Goal: Obtain resource: Obtain resource

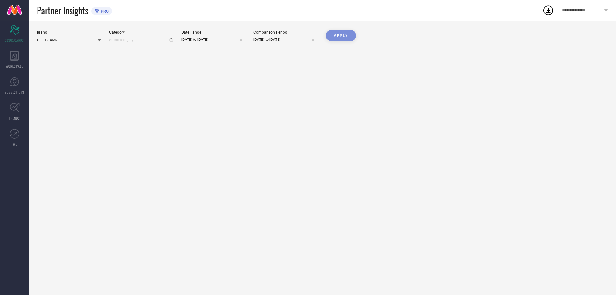
type input "All"
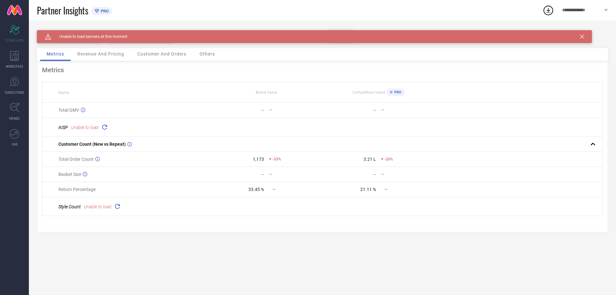
click at [583, 37] on icon at bounding box center [583, 37] width 4 height 4
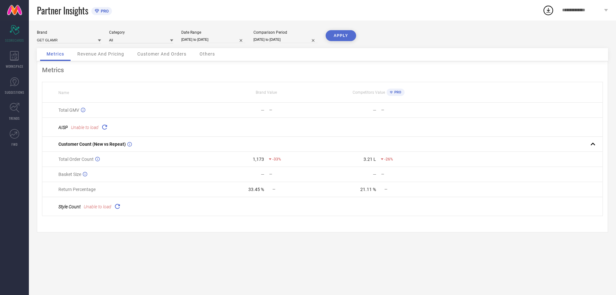
click at [250, 191] on div "33.45 %" at bounding box center [257, 189] width 16 height 5
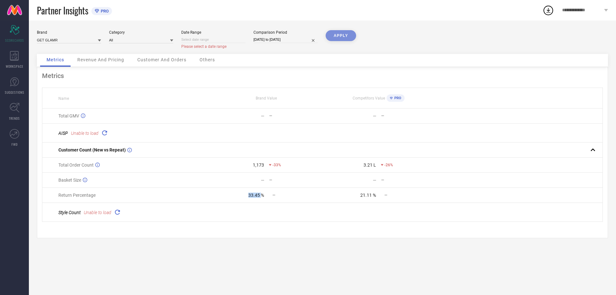
select select "9"
select select "2025"
select select "10"
select select "2025"
click at [220, 39] on input at bounding box center [213, 39] width 64 height 7
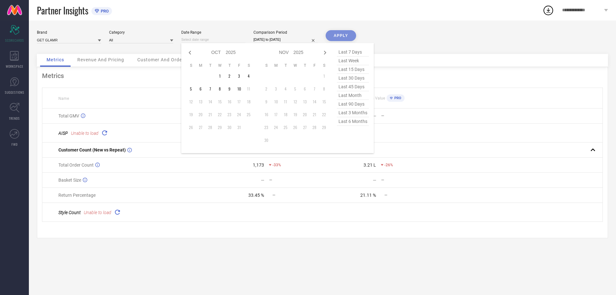
click at [348, 80] on span "last 30 days" at bounding box center [353, 78] width 32 height 9
type input "[DATE] to [DATE]"
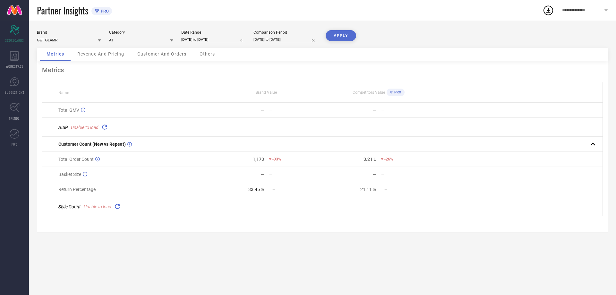
click at [339, 30] on div "Brand GET GLAMR Category All Date Range [DATE] to [DATE] Comparison Period [DAT…" at bounding box center [323, 158] width 588 height 275
click at [342, 36] on button "APPLY" at bounding box center [341, 35] width 31 height 11
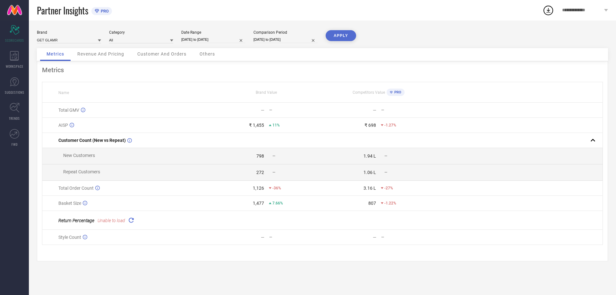
click at [128, 222] on icon at bounding box center [130, 219] width 7 height 7
click at [115, 55] on span "Revenue And Pricing" at bounding box center [100, 53] width 47 height 5
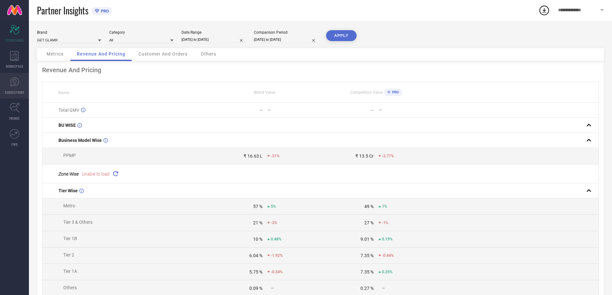
click at [16, 82] on icon at bounding box center [15, 82] width 10 height 10
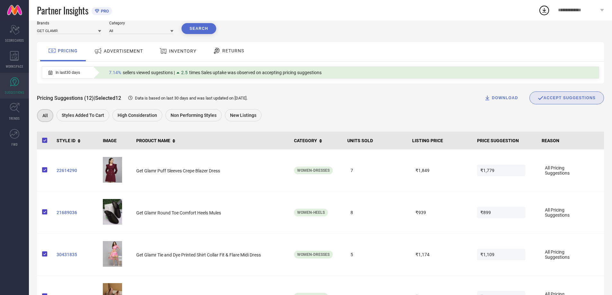
scroll to position [96, 0]
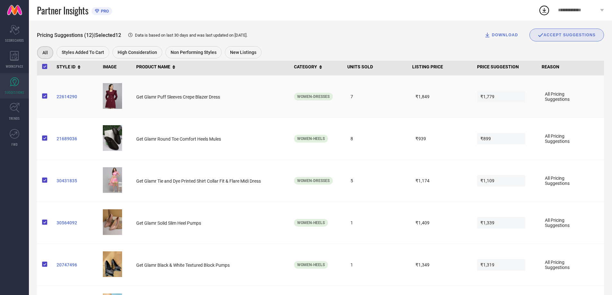
drag, startPoint x: 485, startPoint y: 90, endPoint x: 490, endPoint y: 97, distance: 8.2
click at [485, 92] on td "₹1,779" at bounding box center [506, 97] width 65 height 42
click at [490, 97] on span "₹1,779" at bounding box center [501, 97] width 48 height 12
click at [485, 139] on span "₹899" at bounding box center [501, 139] width 48 height 12
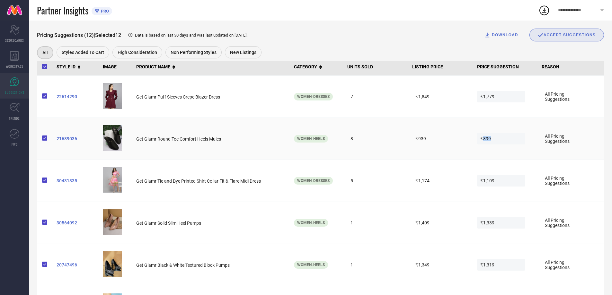
click at [485, 139] on span "₹899" at bounding box center [501, 139] width 48 height 12
click at [492, 172] on td "₹1,109" at bounding box center [506, 181] width 65 height 42
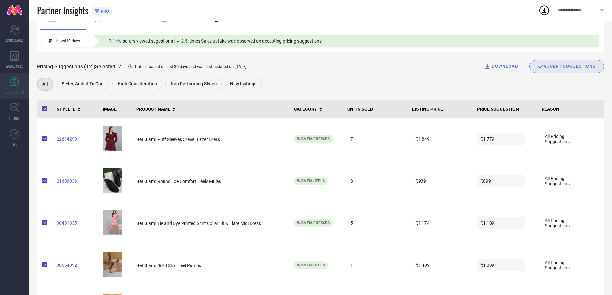
scroll to position [64, 0]
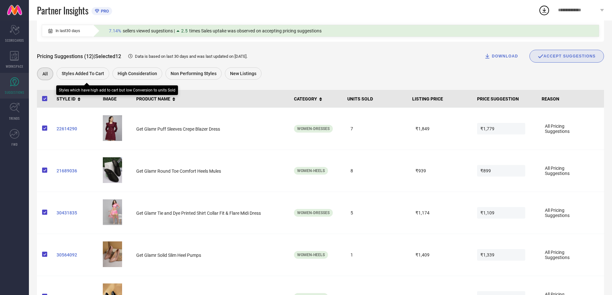
click at [89, 76] on span "Styles Added To Cart" at bounding box center [83, 73] width 42 height 5
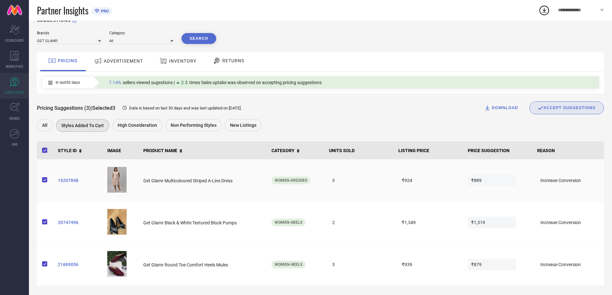
scroll to position [14, 0]
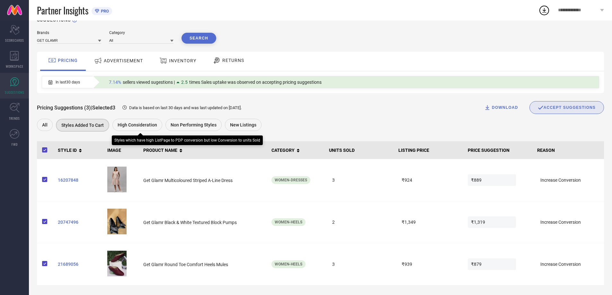
click at [137, 122] on span "High Consideration" at bounding box center [137, 124] width 39 height 5
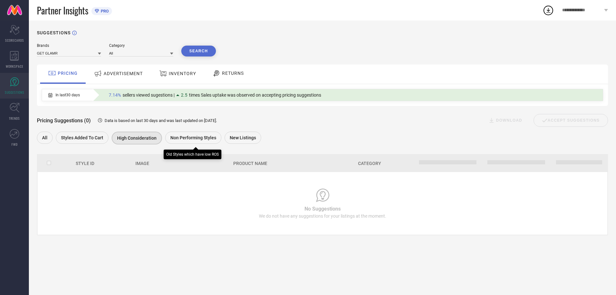
click at [199, 142] on div "Non Performing Styles" at bounding box center [193, 138] width 56 height 12
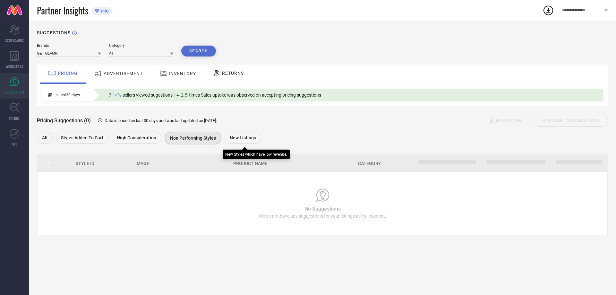
drag, startPoint x: 233, startPoint y: 139, endPoint x: 242, endPoint y: 142, distance: 8.7
click at [234, 139] on span "New Listings" at bounding box center [243, 137] width 26 height 5
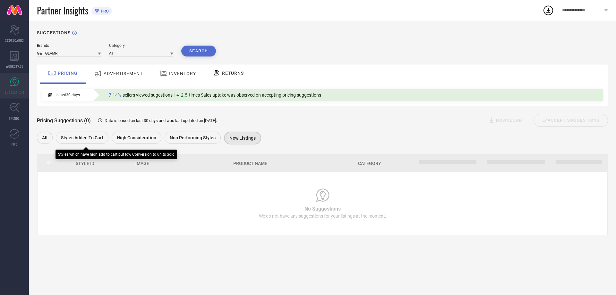
click at [75, 141] on div "Styles Added To Cart" at bounding box center [82, 138] width 53 height 12
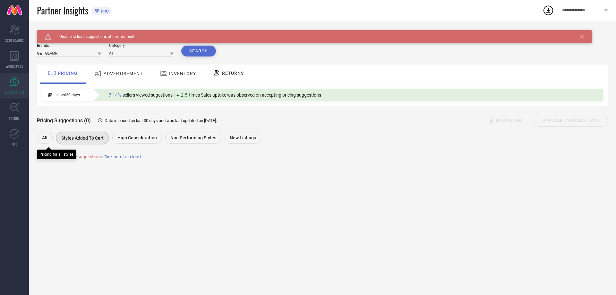
click at [48, 136] on div "All" at bounding box center [45, 138] width 16 height 12
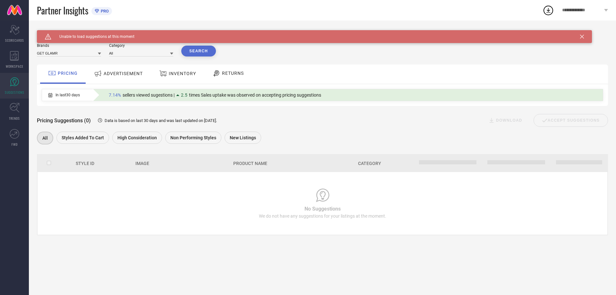
click at [590, 36] on div "Caution Created with Sketch. Unable to load suggestions at this moment" at bounding box center [314, 36] width 555 height 13
click at [580, 39] on div "Caution Created with Sketch. Unable to load suggestions at this moment" at bounding box center [314, 36] width 555 height 13
click at [583, 35] on icon at bounding box center [583, 37] width 4 height 4
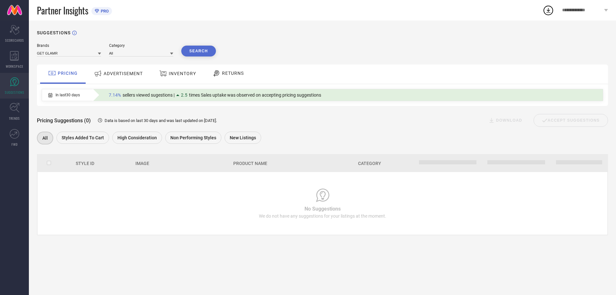
click at [109, 76] on div "ADVERTISEMENT" at bounding box center [118, 74] width 52 height 12
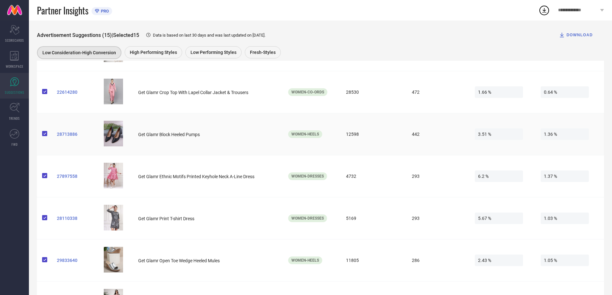
scroll to position [321, 0]
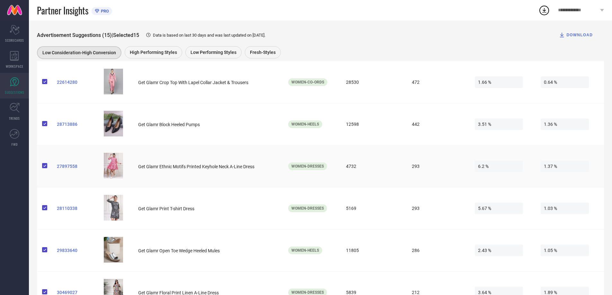
click at [451, 151] on td "293" at bounding box center [439, 166] width 66 height 42
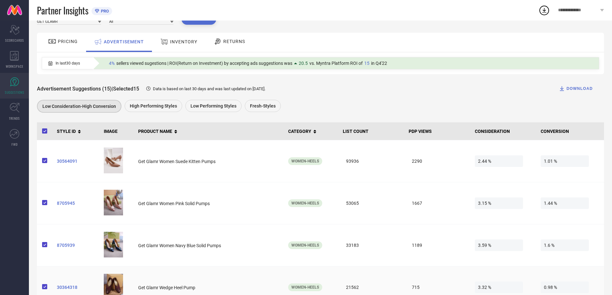
scroll to position [32, 0]
click at [424, 133] on th "PDP VIEWS" at bounding box center [439, 131] width 66 height 18
click at [499, 138] on th "CONSIDERATION" at bounding box center [505, 131] width 66 height 18
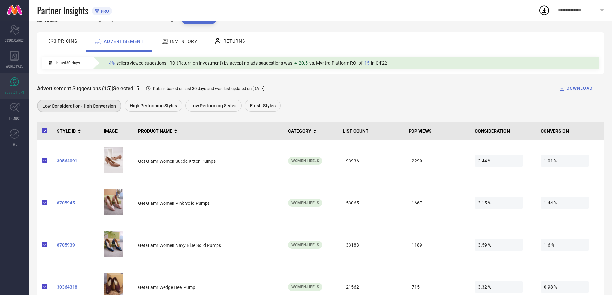
click at [498, 134] on th "CONSIDERATION" at bounding box center [505, 131] width 66 height 18
click at [556, 134] on th "CONVERSION" at bounding box center [571, 131] width 66 height 18
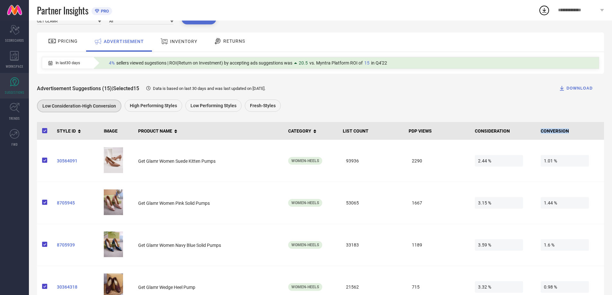
click at [556, 134] on th "CONVERSION" at bounding box center [571, 131] width 66 height 18
click at [244, 83] on div "Advertisement Suggestions (15) | Selected 15 Data is based on last 30 days and …" at bounding box center [320, 88] width 567 height 13
click at [580, 87] on div "DOWNLOAD" at bounding box center [575, 88] width 34 height 6
click at [546, 7] on div "1" at bounding box center [549, 6] width 6 height 5
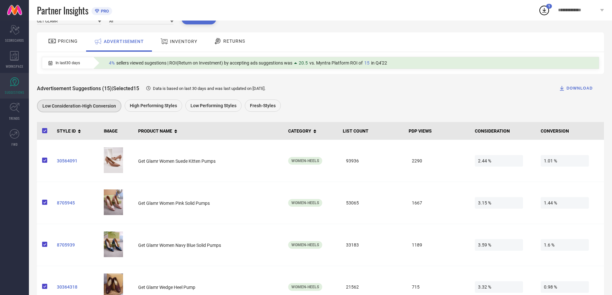
click at [546, 11] on icon at bounding box center [544, 10] width 12 height 12
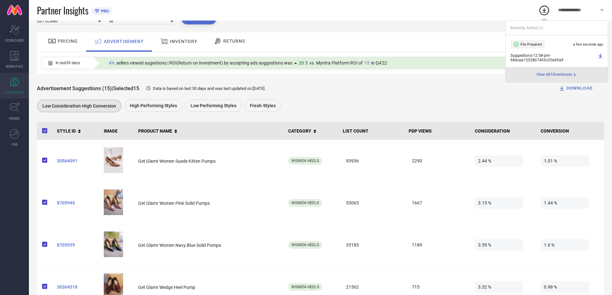
click at [545, 93] on div "Advertisement Suggestions (15) | Selected 15 Data is based on last 30 days and …" at bounding box center [320, 88] width 567 height 13
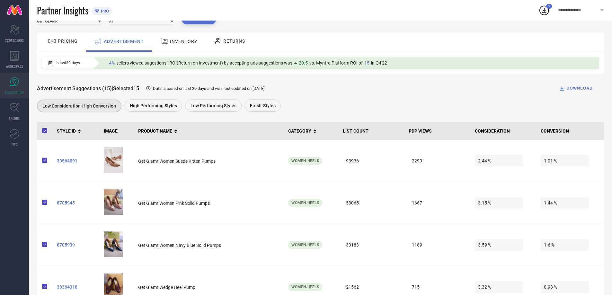
click at [181, 41] on span "INVENTORY" at bounding box center [183, 41] width 27 height 5
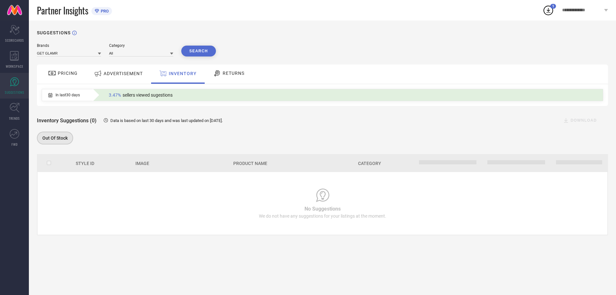
click at [203, 52] on button "Search" at bounding box center [198, 51] width 35 height 11
click at [225, 76] on span "RETURNS" at bounding box center [234, 73] width 22 height 5
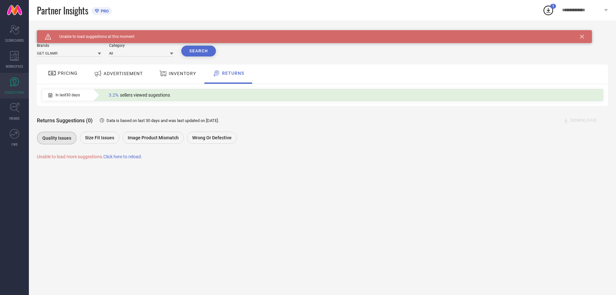
click at [204, 50] on button "Search" at bounding box center [198, 51] width 35 height 11
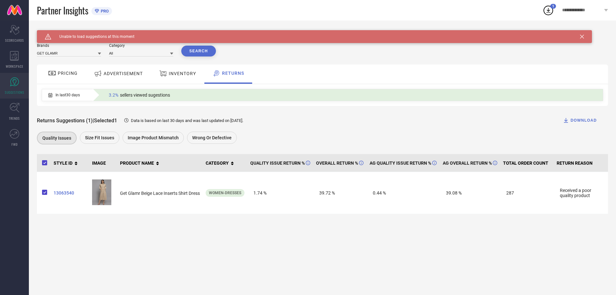
click at [580, 34] on div "Caution Created with Sketch. Unable to load suggestions at this moment" at bounding box center [314, 36] width 555 height 13
click at [581, 35] on icon at bounding box center [583, 37] width 4 height 4
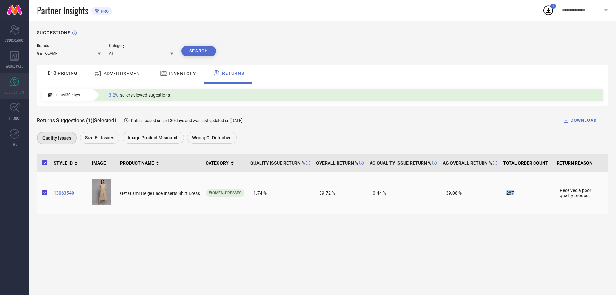
drag, startPoint x: 504, startPoint y: 194, endPoint x: 525, endPoint y: 195, distance: 20.2
click at [525, 195] on span "287" at bounding box center [527, 193] width 48 height 12
drag, startPoint x: 227, startPoint y: 195, endPoint x: 216, endPoint y: 195, distance: 11.2
click at [227, 195] on span "Women-Dresses" at bounding box center [225, 193] width 32 height 4
click at [187, 195] on span "Get Glamr Beige Lace Inserts Shirt Dress" at bounding box center [160, 193] width 80 height 5
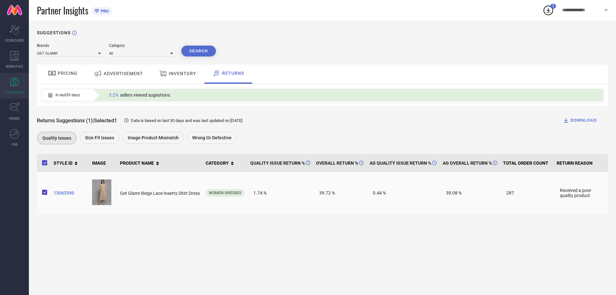
click at [67, 194] on span "13063540" at bounding box center [70, 192] width 33 height 5
click at [240, 151] on div "Brands GET GLAMR Category All Search PRICING ADVERTISEMENT INVENTORY RETURNS In…" at bounding box center [323, 128] width 572 height 171
click at [101, 137] on span "Size fit issues" at bounding box center [99, 137] width 29 height 5
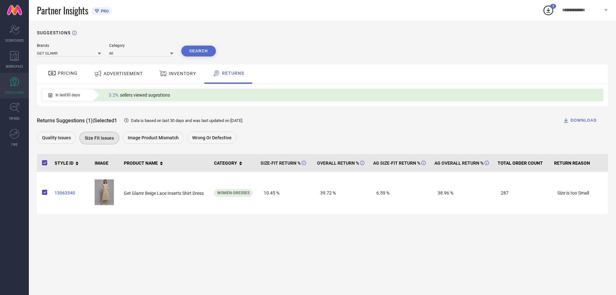
click at [109, 96] on span "3.2%" at bounding box center [114, 94] width 10 height 5
click at [80, 95] on div "In last 30 days" at bounding box center [64, 95] width 44 height 11
click at [49, 97] on icon at bounding box center [50, 95] width 4 height 4
click at [162, 143] on div "Image product mismatch" at bounding box center [153, 138] width 61 height 12
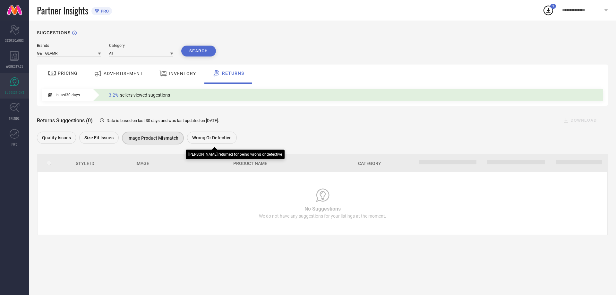
click at [189, 135] on div "Wrong or Defective" at bounding box center [212, 138] width 50 height 12
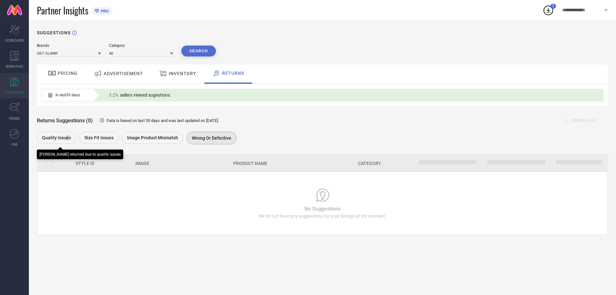
click at [67, 139] on span "Quality issues" at bounding box center [56, 137] width 29 height 5
click at [59, 139] on span "Quality issues" at bounding box center [56, 137] width 29 height 5
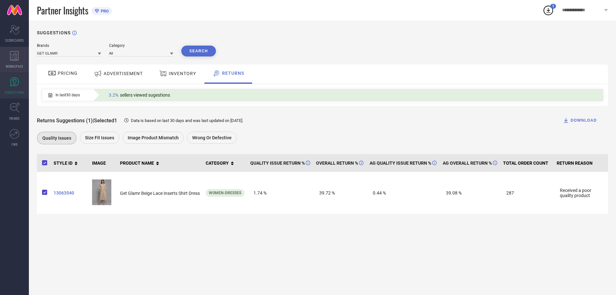
click at [13, 66] on span "WORKSPACE" at bounding box center [15, 66] width 18 height 5
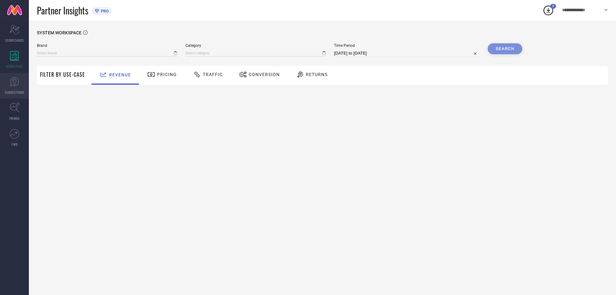
type input "GET GLAMR"
type input "All"
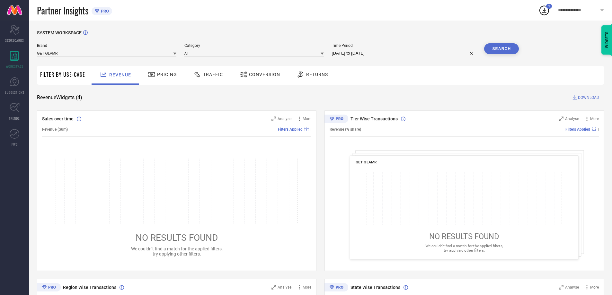
click at [159, 80] on div "Pricing" at bounding box center [162, 74] width 33 height 11
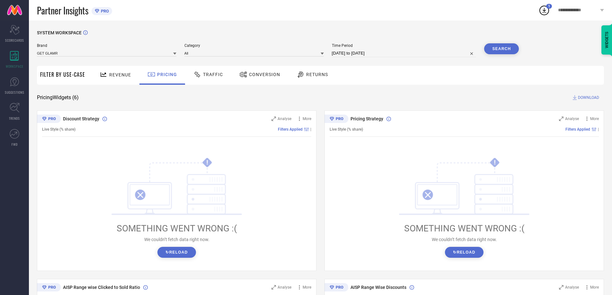
drag, startPoint x: 214, startPoint y: 73, endPoint x: 220, endPoint y: 78, distance: 7.7
click at [214, 72] on span "Traffic" at bounding box center [213, 74] width 20 height 5
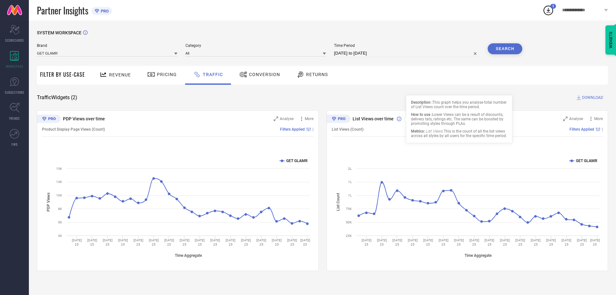
click at [397, 120] on icon at bounding box center [399, 119] width 4 height 5
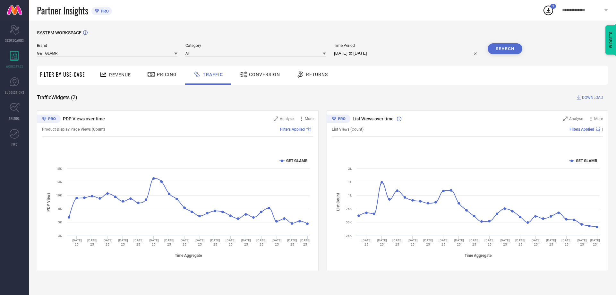
click at [270, 71] on div "Conversion" at bounding box center [260, 74] width 44 height 11
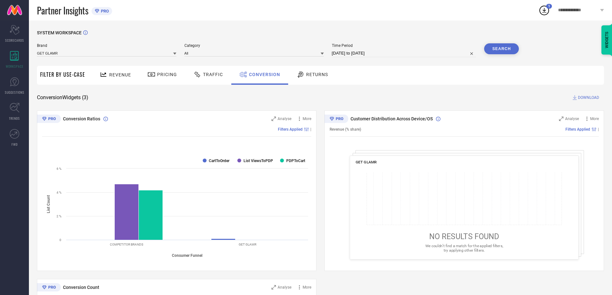
click at [305, 70] on div "Returns" at bounding box center [312, 74] width 35 height 11
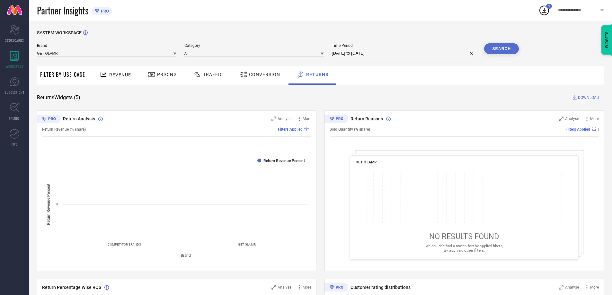
click at [63, 75] on span "Filter By Use-Case" at bounding box center [62, 75] width 45 height 8
click at [17, 85] on icon at bounding box center [14, 81] width 9 height 9
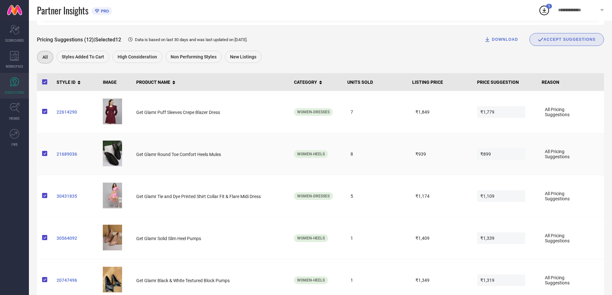
scroll to position [96, 0]
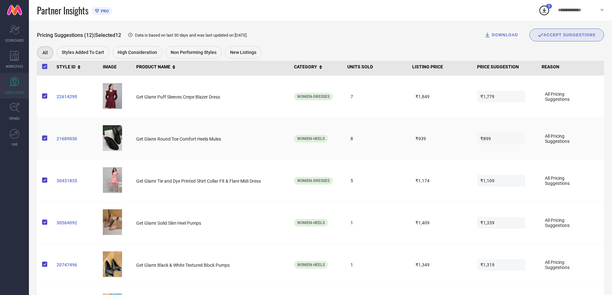
click at [486, 144] on span "₹899" at bounding box center [501, 139] width 48 height 12
click at [73, 97] on span "22614290" at bounding box center [77, 96] width 41 height 5
drag, startPoint x: 75, startPoint y: 150, endPoint x: 58, endPoint y: 140, distance: 20.2
click at [58, 140] on td "21689036" at bounding box center [77, 139] width 46 height 42
copy span "1689036"
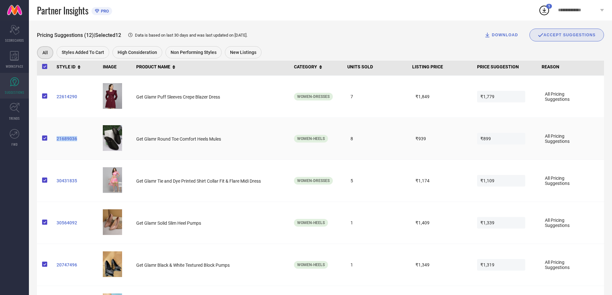
copy span "21689036"
drag, startPoint x: 420, startPoint y: 137, endPoint x: 431, endPoint y: 136, distance: 10.7
click at [431, 136] on span "₹939" at bounding box center [436, 139] width 48 height 12
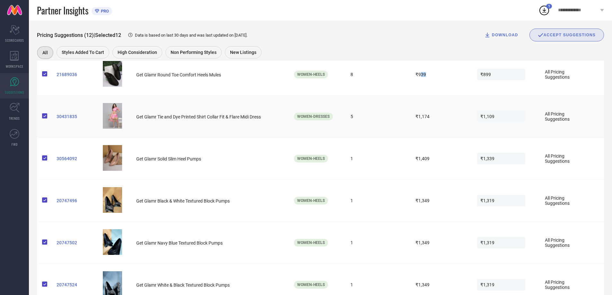
scroll to position [193, 0]
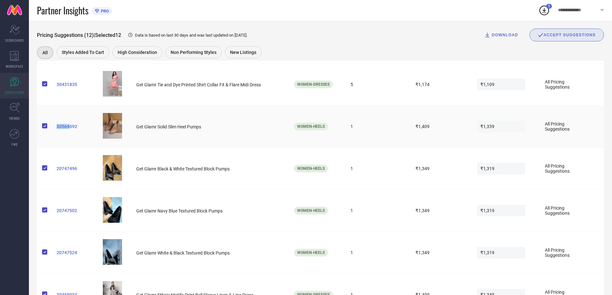
drag, startPoint x: 67, startPoint y: 140, endPoint x: 57, endPoint y: 129, distance: 15.0
click at [57, 129] on td "30564092" at bounding box center [77, 127] width 46 height 42
click at [61, 148] on td "30564092" at bounding box center [77, 127] width 46 height 42
drag, startPoint x: 56, startPoint y: 137, endPoint x: 79, endPoint y: 132, distance: 23.9
click at [79, 132] on td "30564092" at bounding box center [77, 127] width 46 height 42
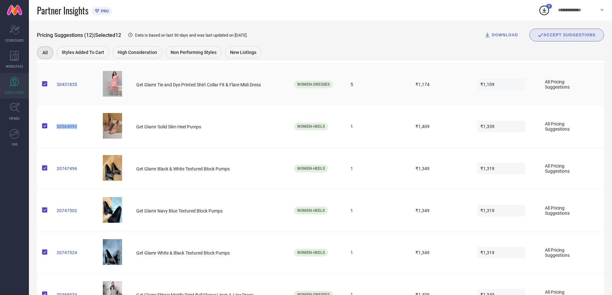
copy span "30564092"
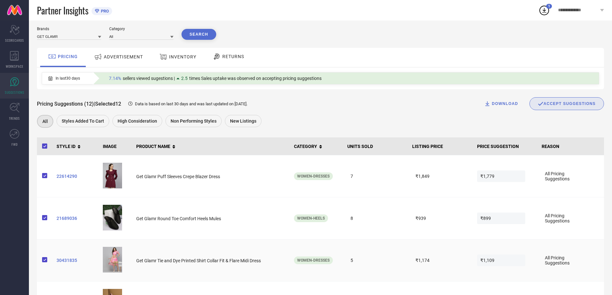
scroll to position [32, 0]
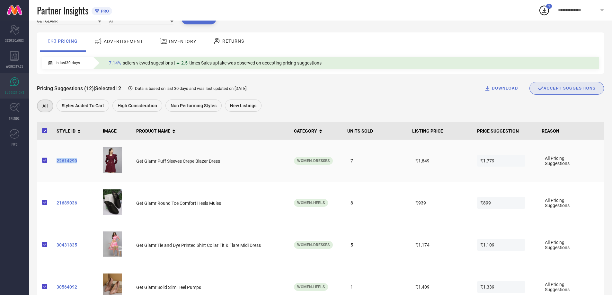
drag, startPoint x: 83, startPoint y: 168, endPoint x: 54, endPoint y: 165, distance: 29.1
click at [54, 165] on td "22614290" at bounding box center [77, 161] width 46 height 42
copy span "22614290"
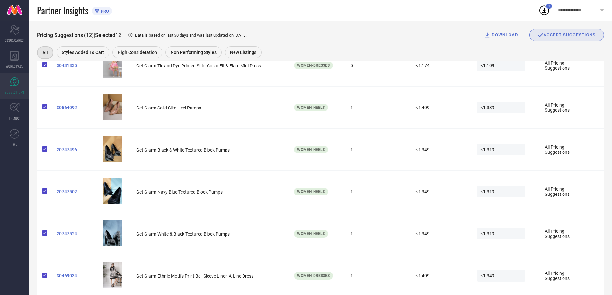
scroll to position [225, 0]
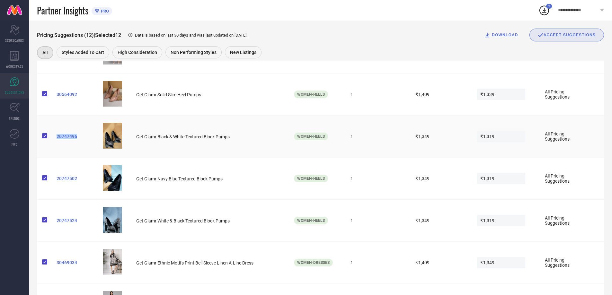
drag, startPoint x: 88, startPoint y: 141, endPoint x: 54, endPoint y: 144, distance: 33.9
click at [55, 144] on td "20747496" at bounding box center [77, 137] width 46 height 42
copy span "20747496"
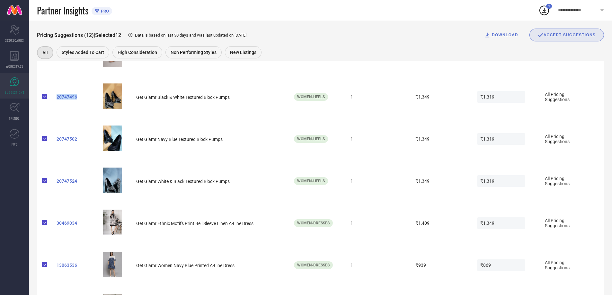
scroll to position [232, 0]
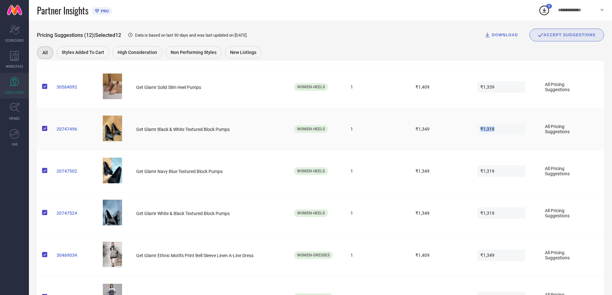
drag, startPoint x: 473, startPoint y: 135, endPoint x: 498, endPoint y: 132, distance: 25.9
click at [498, 132] on tr "20747496 Get Glamr Black & White Textured Block Pumps Women-Heels 1 ₹1,349 ₹1,3…" at bounding box center [320, 129] width 567 height 42
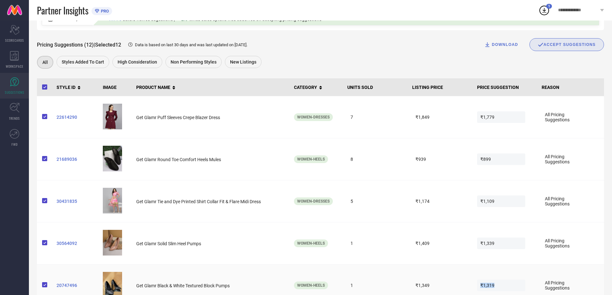
scroll to position [39, 0]
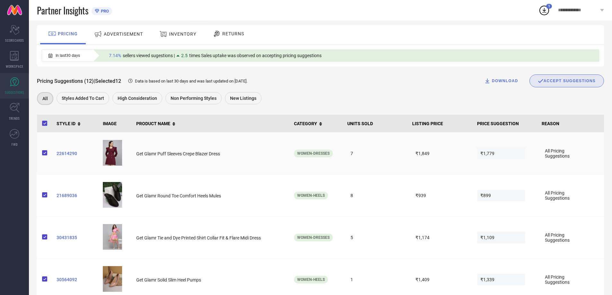
click at [42, 154] on span at bounding box center [42, 153] width 0 height 6
click at [42, 155] on input "checkbox" at bounding box center [42, 155] width 0 height 0
click at [42, 153] on span at bounding box center [42, 153] width 0 height 6
click at [42, 155] on input "checkbox" at bounding box center [42, 155] width 0 height 0
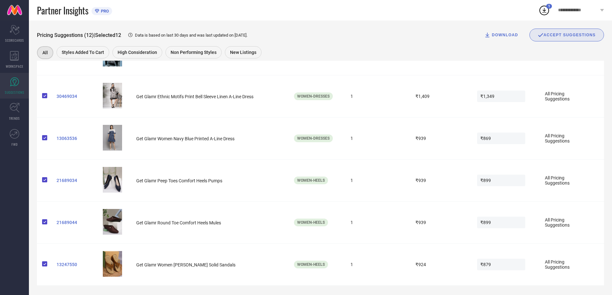
scroll to position [393, 0]
click at [115, 266] on img at bounding box center [112, 264] width 19 height 26
drag, startPoint x: 62, startPoint y: 269, endPoint x: 69, endPoint y: 272, distance: 7.6
click at [66, 257] on td "13247550" at bounding box center [77, 264] width 46 height 42
drag, startPoint x: 73, startPoint y: 285, endPoint x: 59, endPoint y: 273, distance: 19.1
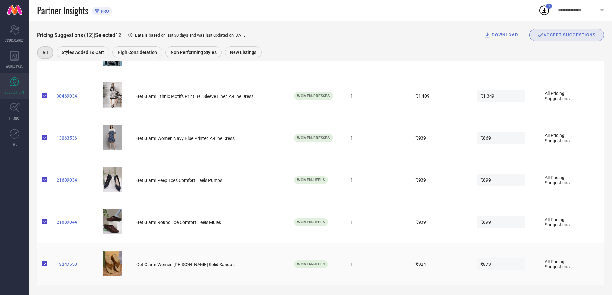
drag, startPoint x: 54, startPoint y: 270, endPoint x: 79, endPoint y: 263, distance: 25.8
click at [79, 263] on td "13247550" at bounding box center [77, 264] width 46 height 42
copy span "13247550"
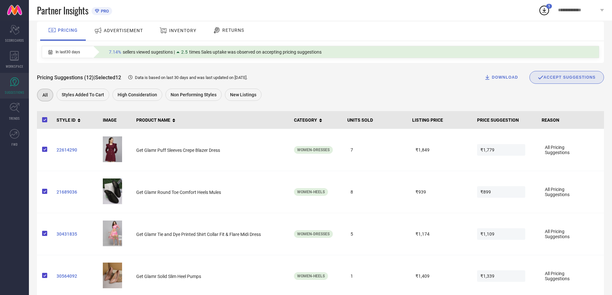
scroll to position [39, 0]
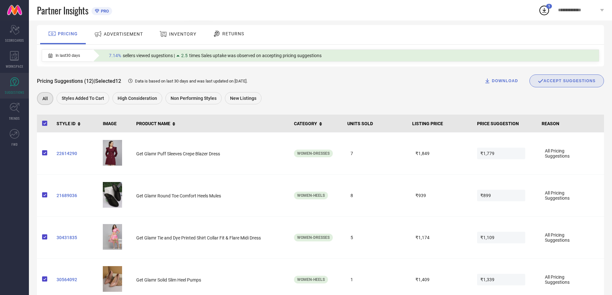
click at [575, 83] on div "ACCEPT SUGGESTIONS" at bounding box center [566, 81] width 58 height 6
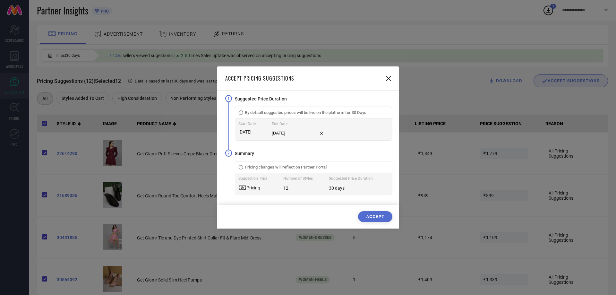
click at [288, 132] on input "[DATE]" at bounding box center [299, 133] width 54 height 8
select select "10"
select select "2025"
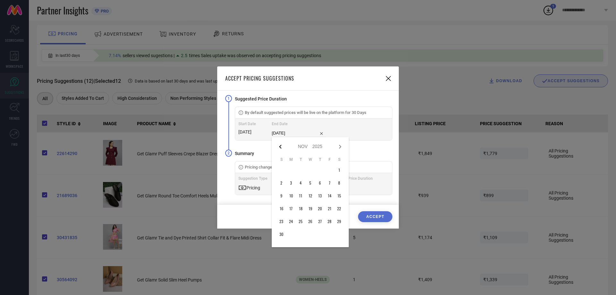
click at [284, 149] on icon at bounding box center [281, 147] width 8 height 8
select select "9"
select select "2025"
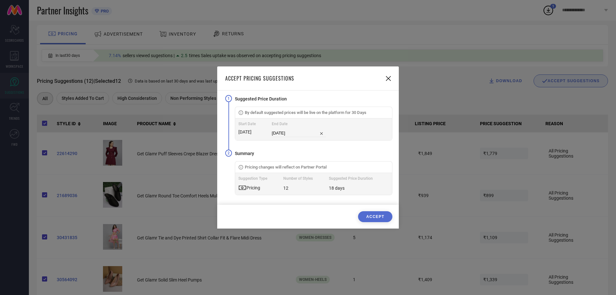
type input "[DATE]"
click at [251, 187] on div "Pricing" at bounding box center [254, 187] width 14 height 5
click at [255, 189] on div "Pricing" at bounding box center [254, 187] width 14 height 5
click at [296, 135] on input "[DATE]" at bounding box center [299, 133] width 54 height 8
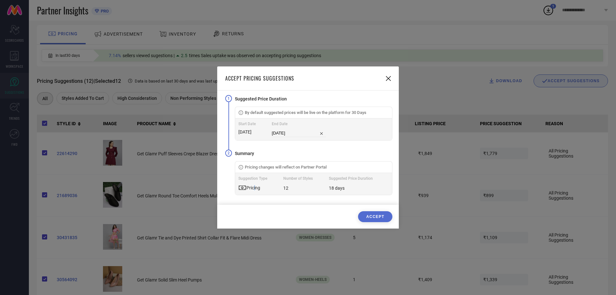
select select "9"
select select "2025"
select select "9"
select select "2025"
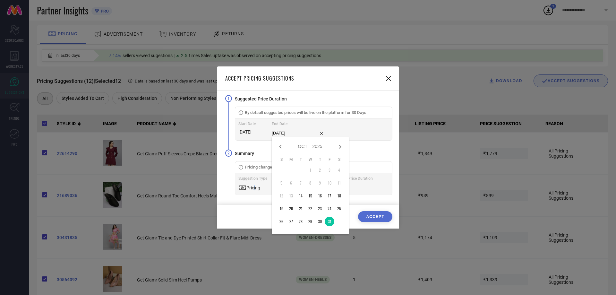
click at [289, 133] on input "[DATE]" at bounding box center [299, 133] width 54 height 8
type input "[DATE]"
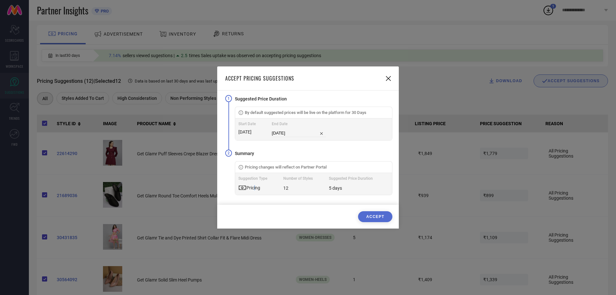
click at [369, 219] on button "ACCEPT" at bounding box center [375, 216] width 34 height 11
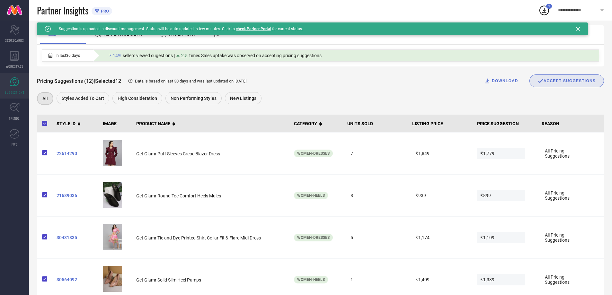
click at [260, 29] on link "check Partner Portal" at bounding box center [253, 29] width 35 height 4
click at [250, 31] on link "check Partner Portal" at bounding box center [253, 29] width 35 height 4
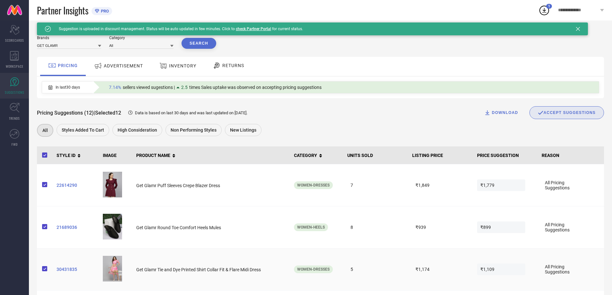
scroll to position [7, 0]
click at [243, 28] on link "check Partner Portal" at bounding box center [253, 29] width 35 height 4
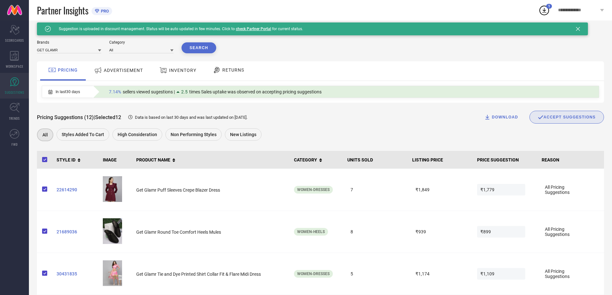
scroll to position [0, 0]
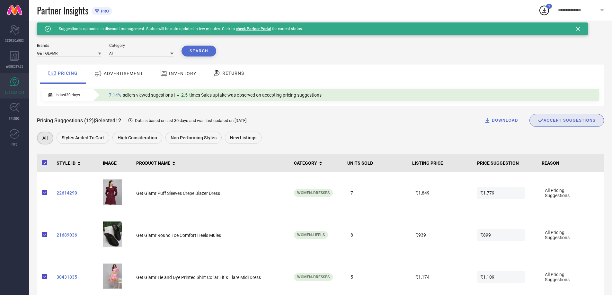
click at [236, 30] on link "check Partner Portal" at bounding box center [253, 29] width 35 height 4
click at [251, 29] on link "check Partner Portal" at bounding box center [253, 29] width 35 height 4
drag, startPoint x: 77, startPoint y: 211, endPoint x: 52, endPoint y: 200, distance: 27.2
click at [52, 200] on tr "22614290 Get Glamr Puff Sleeves Crepe Blazer Dress Women-Dresses 7 ₹1,849 ₹1,77…" at bounding box center [320, 193] width 567 height 42
copy tr "22614290"
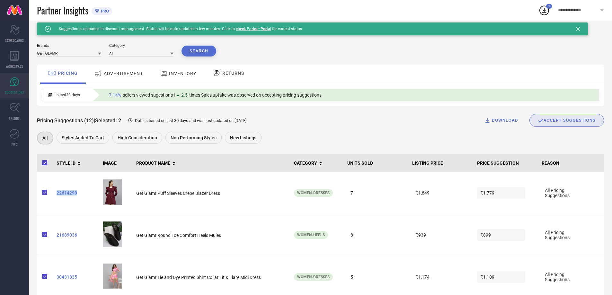
click at [251, 30] on link "check Partner Portal" at bounding box center [253, 29] width 35 height 4
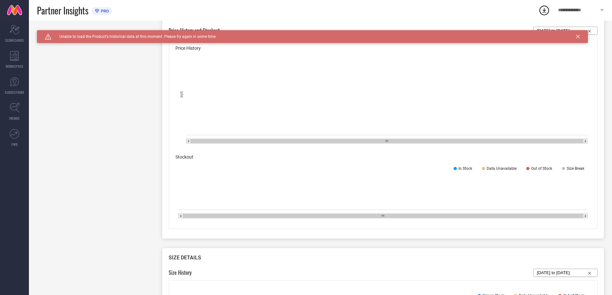
scroll to position [321, 0]
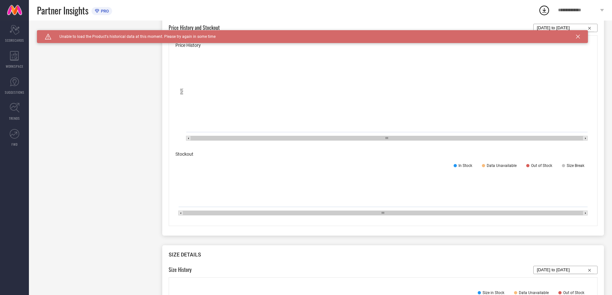
click at [248, 124] on rect at bounding box center [382, 96] width 415 height 96
click at [337, 171] on div "In Stock Data Unavailable Out of Stock Size Break" at bounding box center [382, 165] width 415 height 17
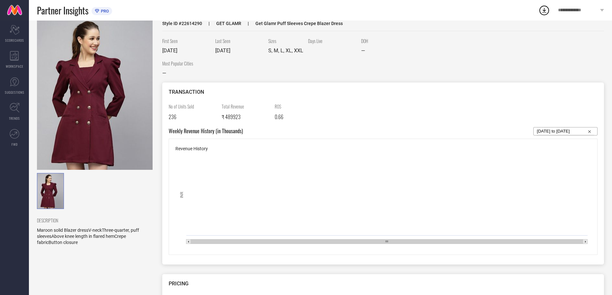
scroll to position [0, 0]
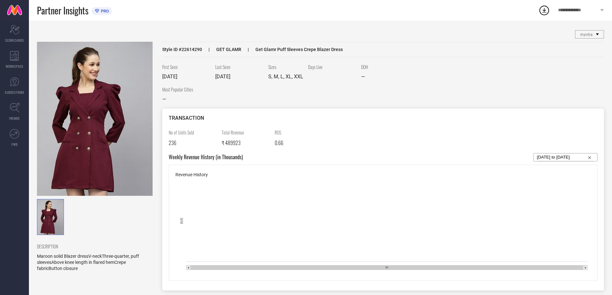
click at [293, 71] on div "Sizes S, M, L, XL, XXL" at bounding box center [285, 72] width 35 height 16
click at [280, 54] on div "Style ID # 22614290 GET GLAMR Get Glamr Puff Sleeves Crepe Blazer Dress" at bounding box center [382, 49] width 441 height 15
click at [278, 48] on span "Get Glamr Puff Sleeves Crepe Blazer Dress" at bounding box center [291, 49] width 101 height 5
drag, startPoint x: 185, startPoint y: 53, endPoint x: 188, endPoint y: 50, distance: 4.5
click at [185, 53] on div "Style ID # 22614290 GET GLAMR Get Glamr Puff Sleeves Crepe Blazer Dress" at bounding box center [382, 49] width 441 height 15
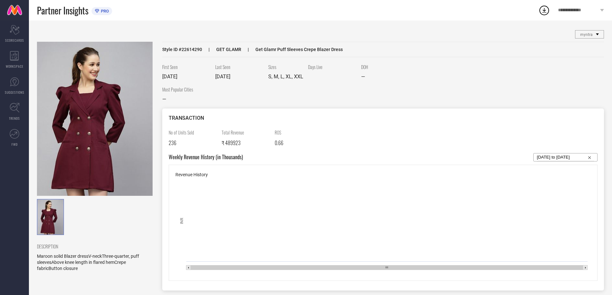
click at [188, 50] on span "Style ID # 22614290" at bounding box center [182, 49] width 40 height 5
copy span "22614290"
